Goal: Information Seeking & Learning: Compare options

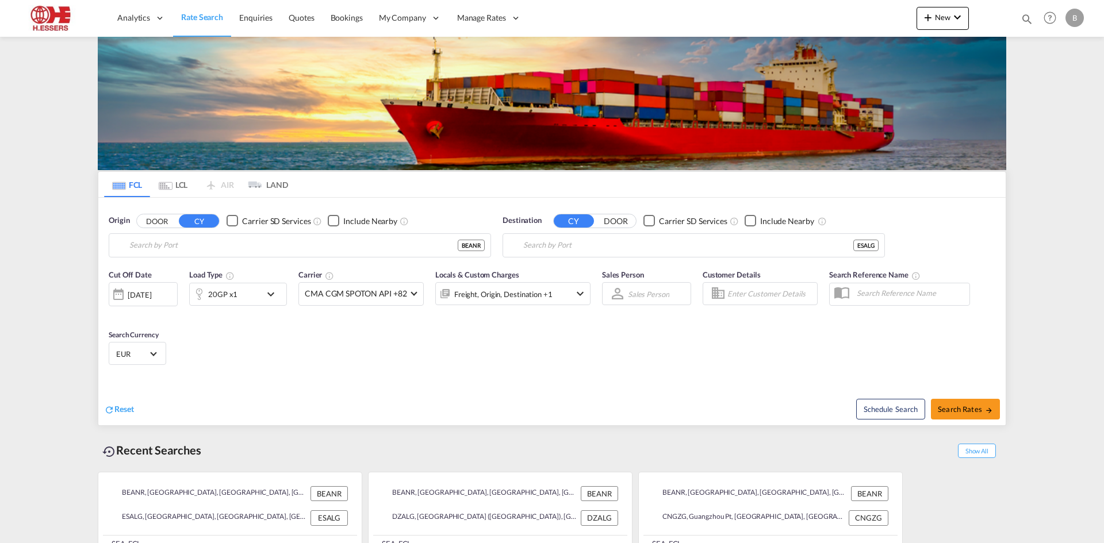
type input "[GEOGRAPHIC_DATA], BEANR"
click at [648, 237] on input "Algeciras, ESALG" at bounding box center [700, 245] width 355 height 17
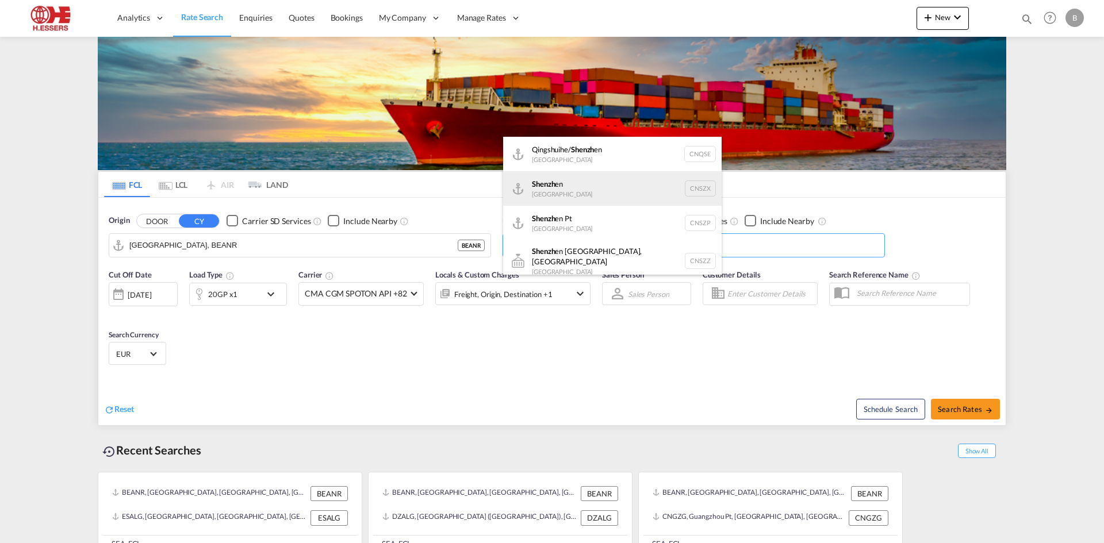
click at [608, 175] on div "Shenzh en [GEOGRAPHIC_DATA] CNSZX" at bounding box center [612, 188] width 218 height 34
type input "[GEOGRAPHIC_DATA], CNSZX"
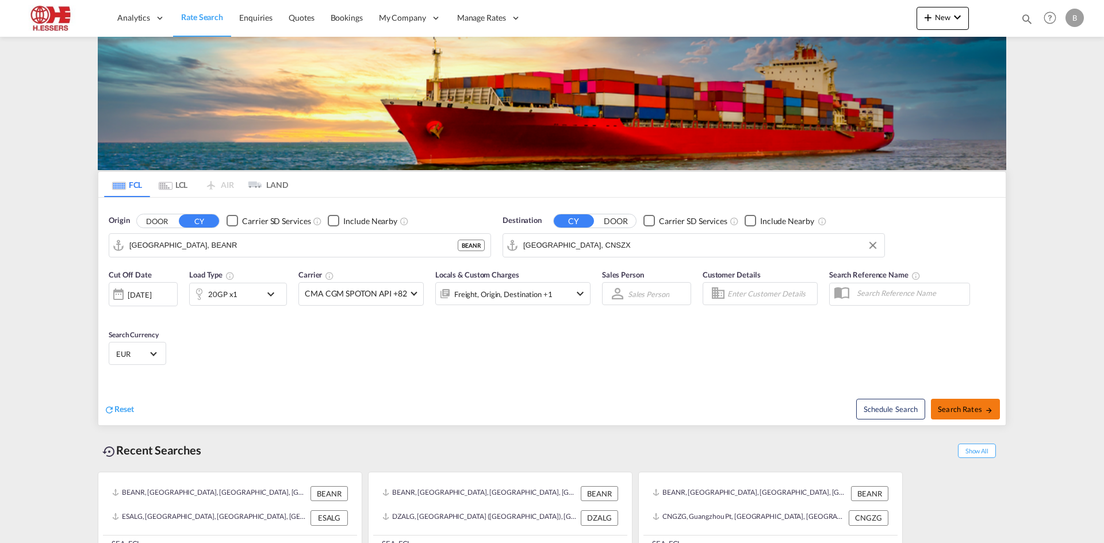
click at [960, 405] on span "Search Rates" at bounding box center [965, 409] width 55 height 9
type input "BEANR to CNSZX / [DATE]"
